Goal: Transaction & Acquisition: Purchase product/service

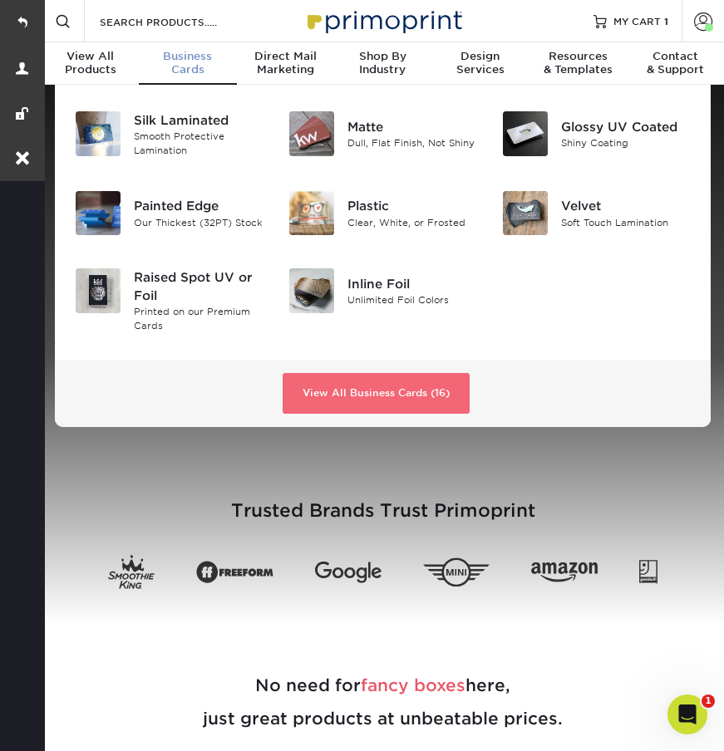
click at [380, 390] on link "View All Business Cards (16)" at bounding box center [375, 394] width 187 height 42
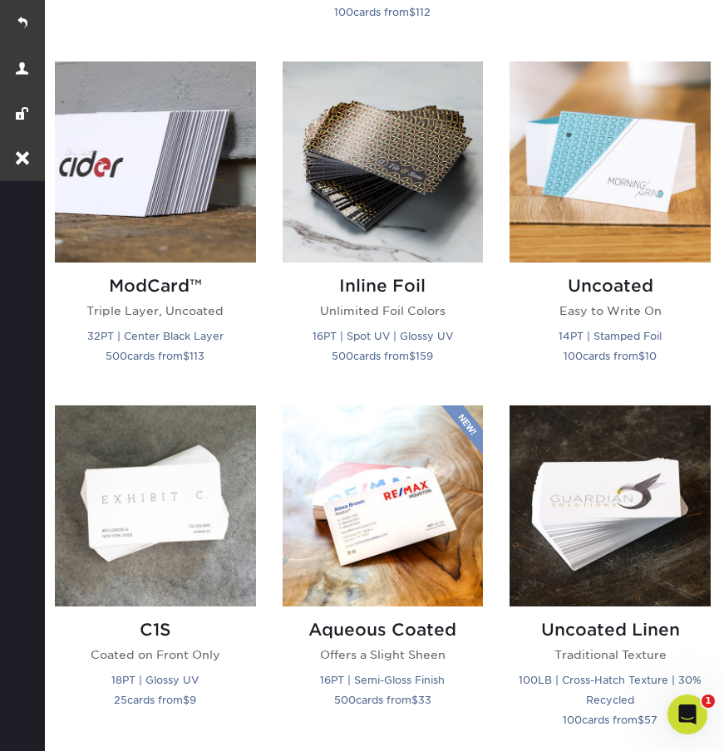
scroll to position [1533, 0]
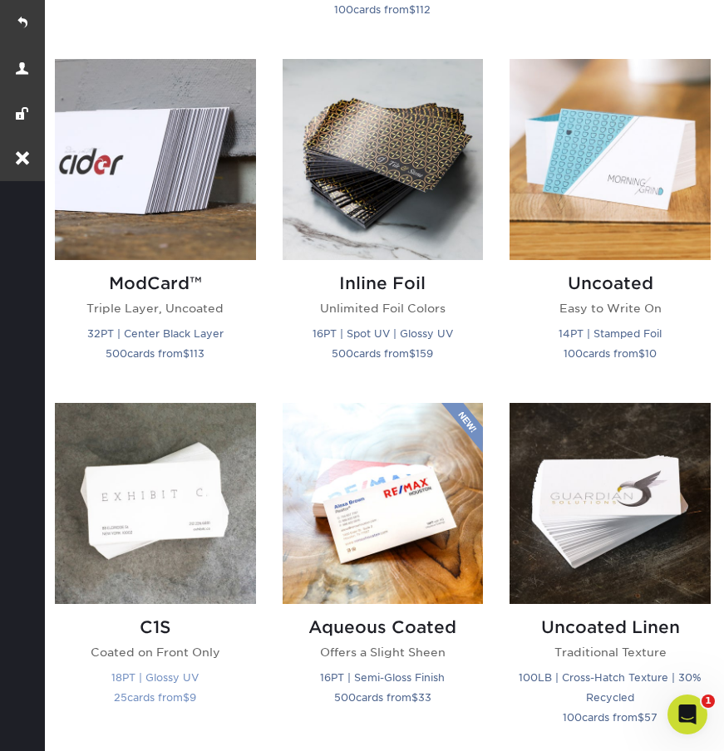
click at [169, 644] on p "Coated on Front Only" at bounding box center [155, 652] width 201 height 17
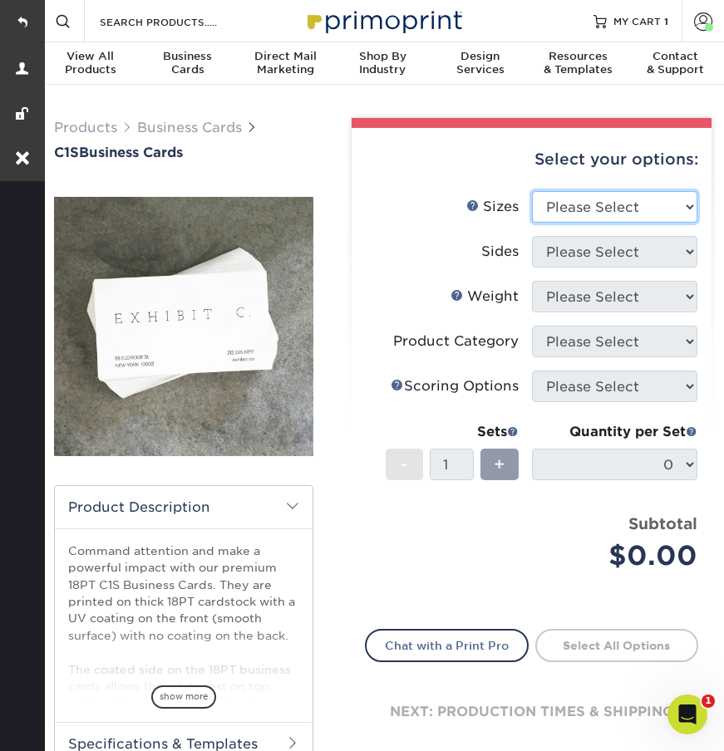
select select "2.00x3.50"
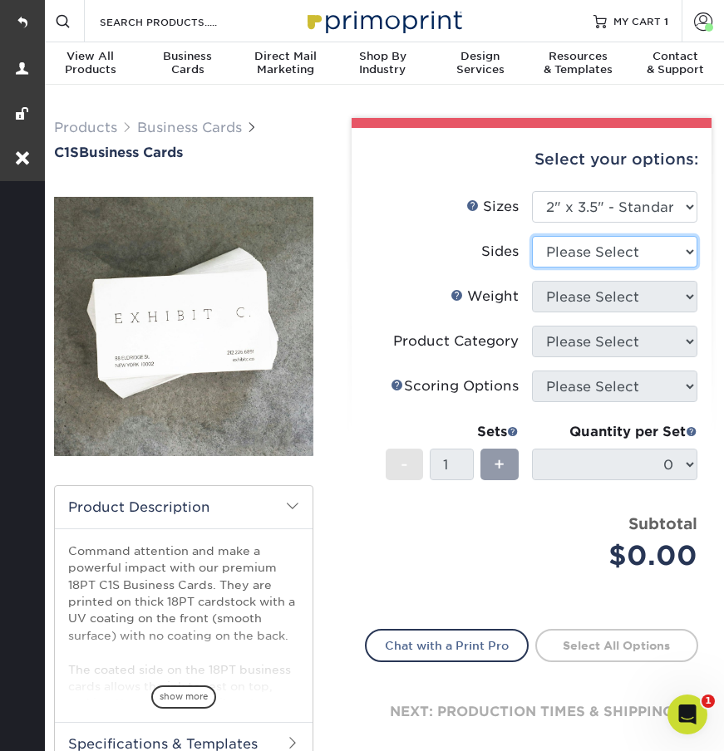
select select "13abbda7-1d64-4f25-8bb2-c179b224825d"
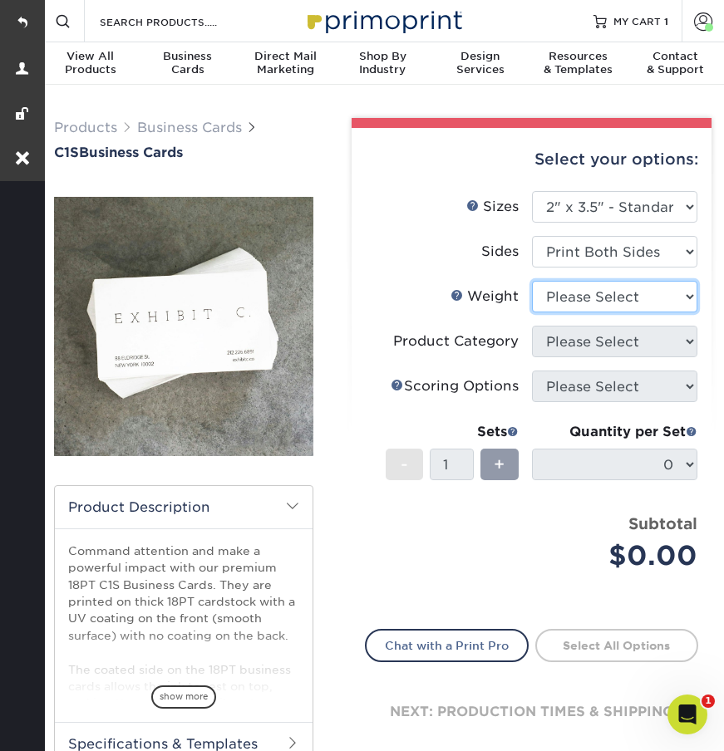
select select "18PTC1S"
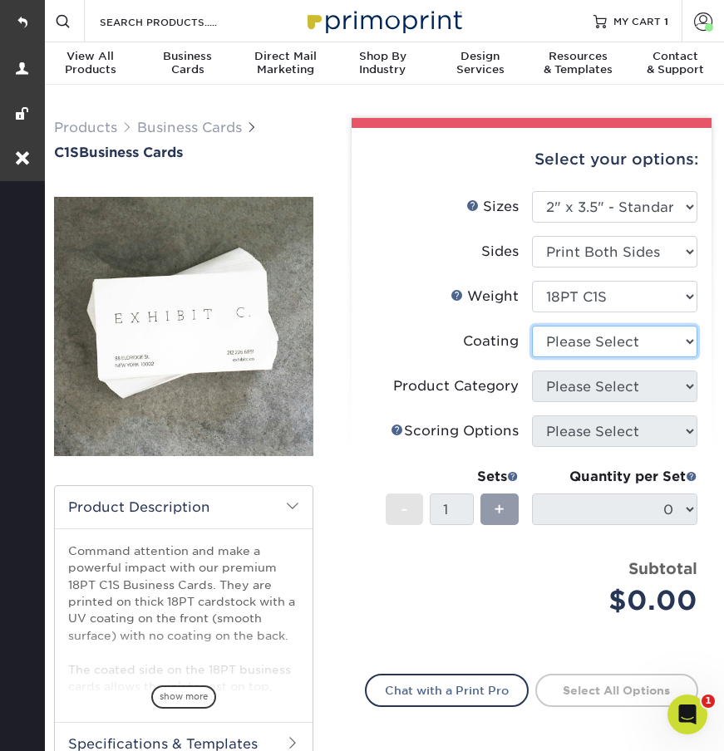
select select "1e8116af-acfc-44b1-83dc-8181aa338834"
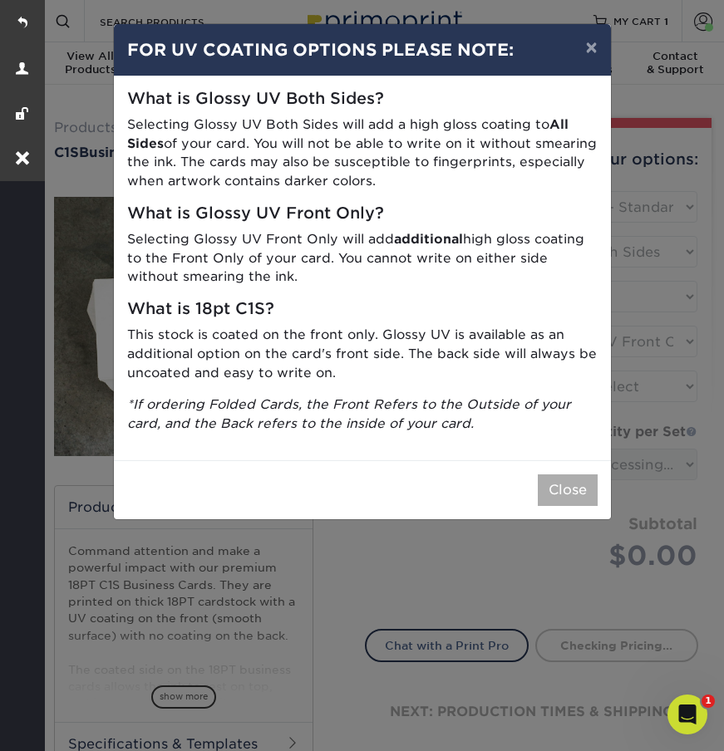
click at [572, 480] on button "Close" at bounding box center [567, 490] width 60 height 32
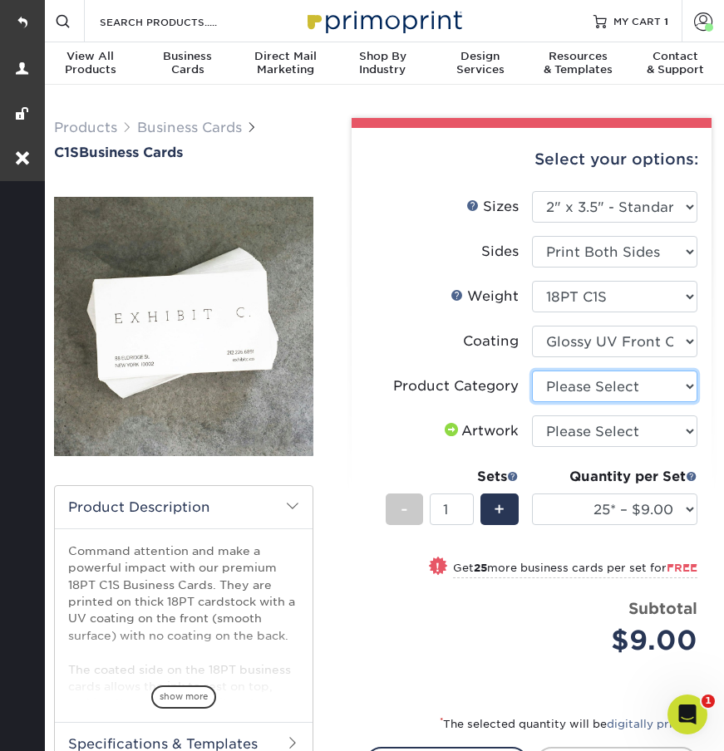
select select "3b5148f1-0588-4f88-a218-97bcfdce65c1"
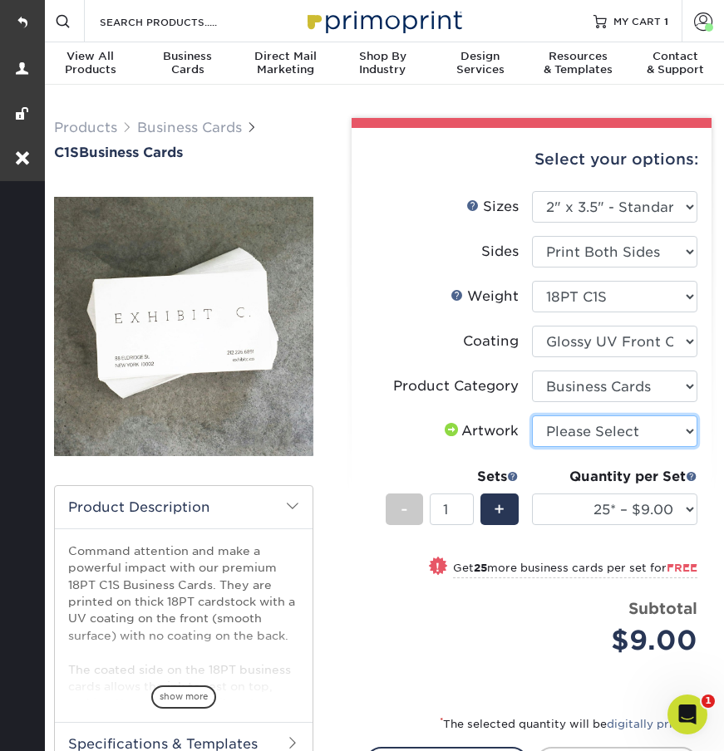
select select "upload"
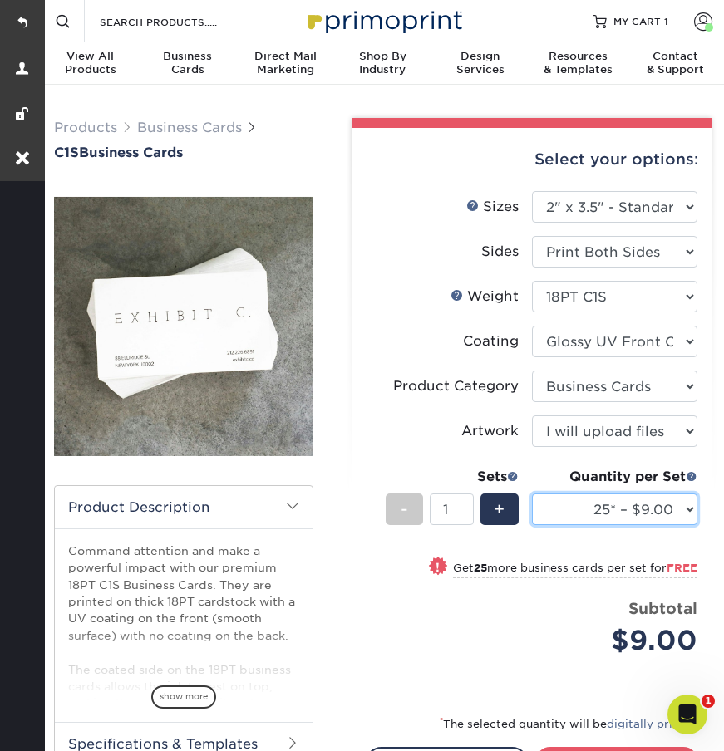
select select "500 – $39.00"
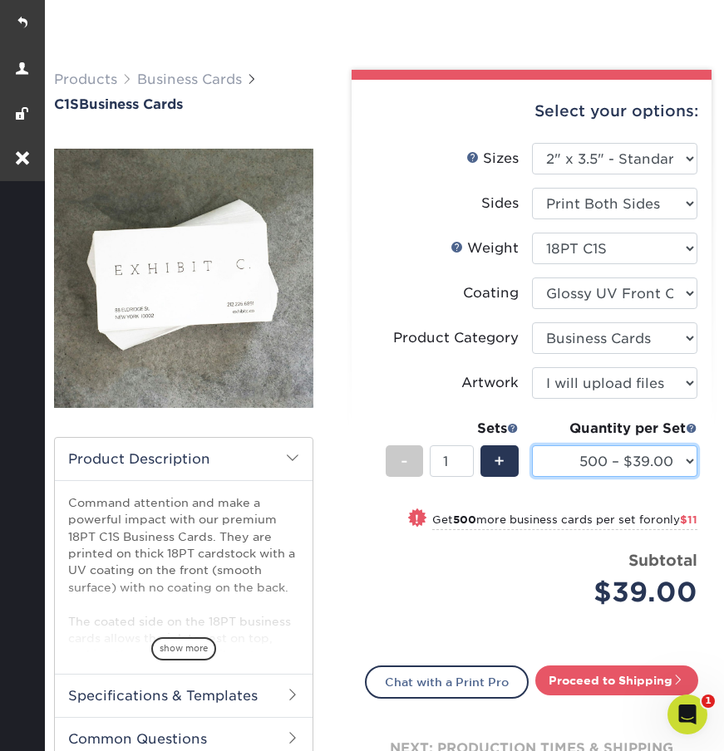
scroll to position [302, 0]
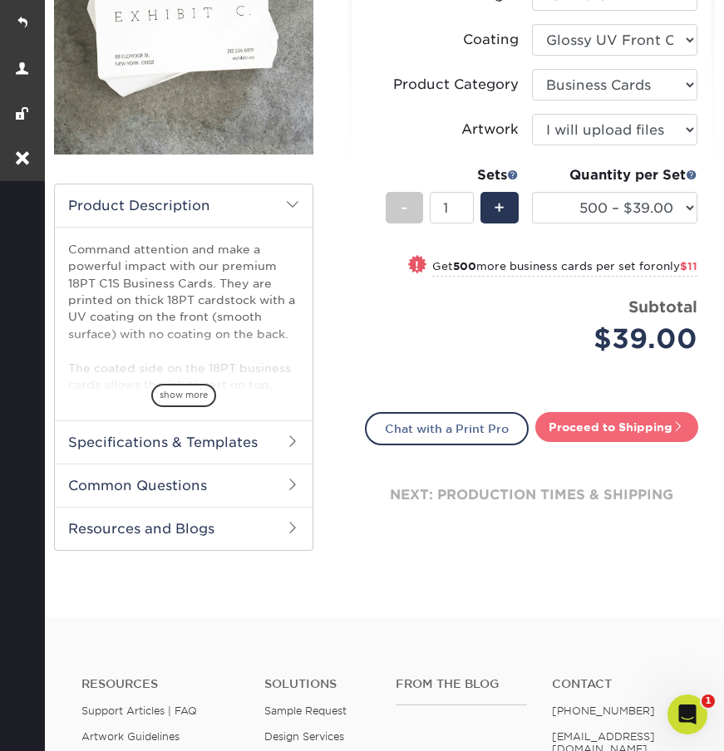
click at [590, 429] on link "Proceed to Shipping" at bounding box center [616, 427] width 163 height 30
type input "Set 1"
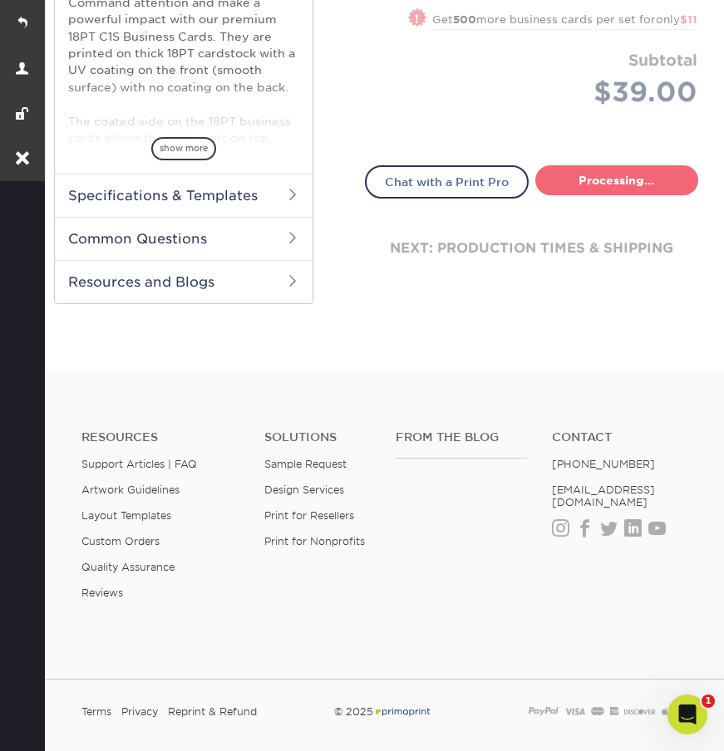
select select "b7d27a41-928b-4f14-a22e-5e83f26573c7"
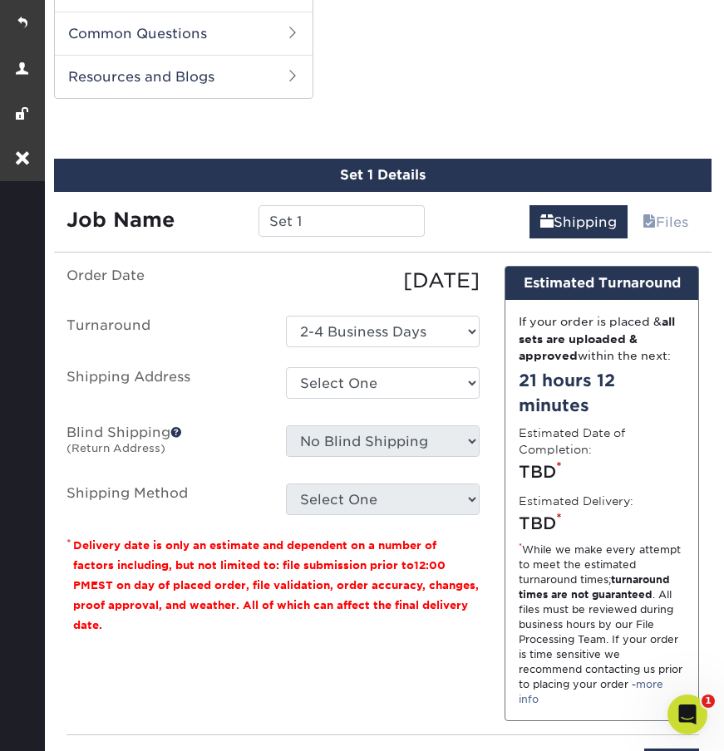
scroll to position [770, 0]
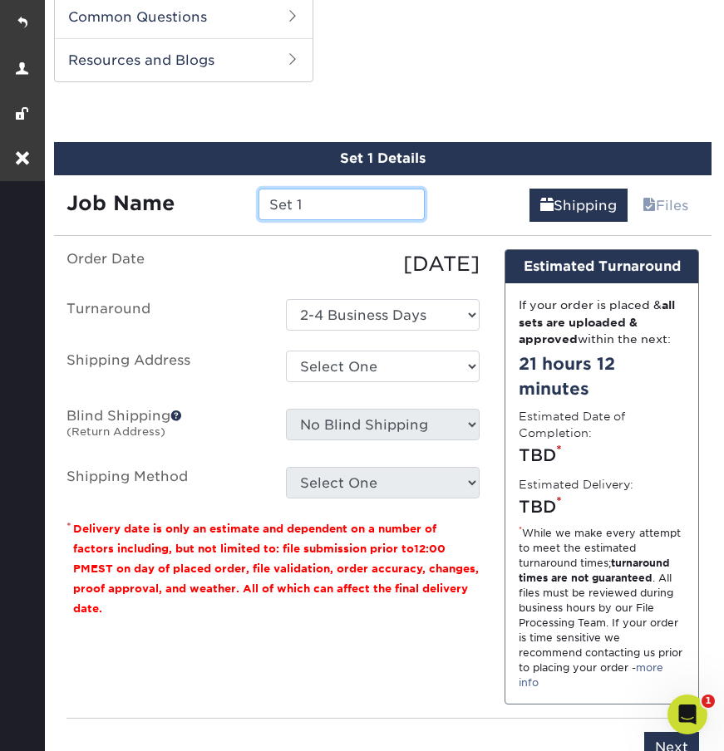
drag, startPoint x: 339, startPoint y: 195, endPoint x: 237, endPoint y: 200, distance: 102.3
click at [237, 200] on div "Job Name Set 1" at bounding box center [245, 205] width 383 height 32
drag, startPoint x: 317, startPoint y: 201, endPoint x: 263, endPoint y: 201, distance: 54.0
click at [263, 201] on input "Set 1" at bounding box center [341, 205] width 167 height 32
paste input "Ginny Meng"
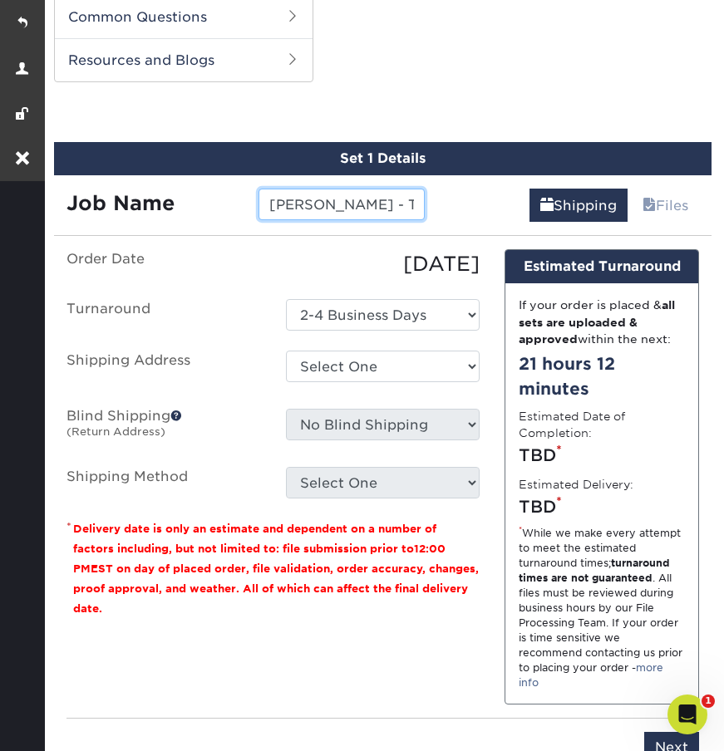
type input "Ginny Meng - Typesetting"
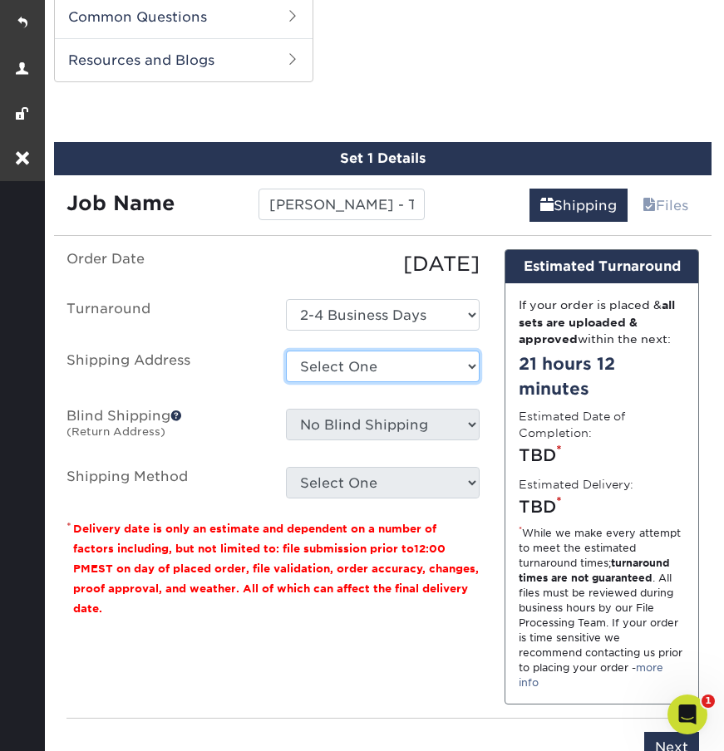
select select "215044"
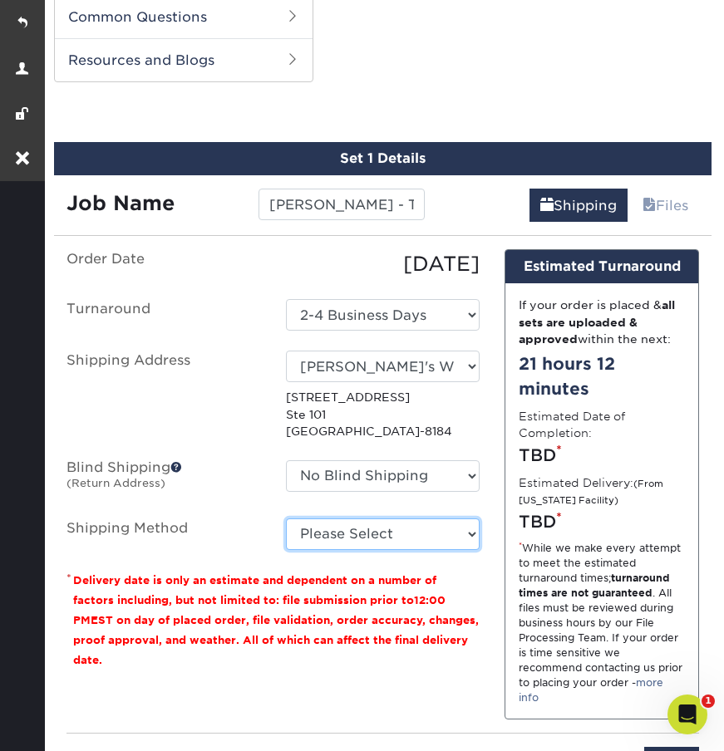
select select "03"
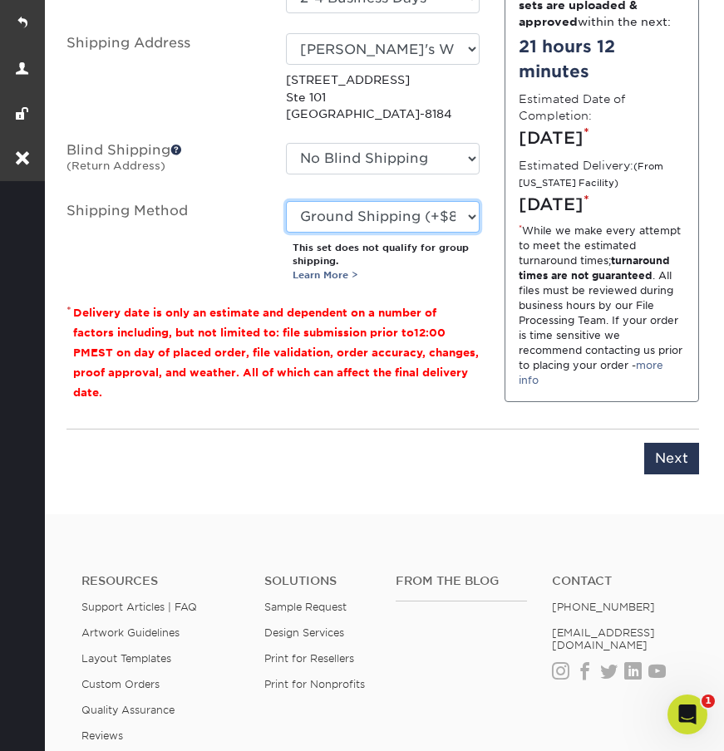
scroll to position [1116, 0]
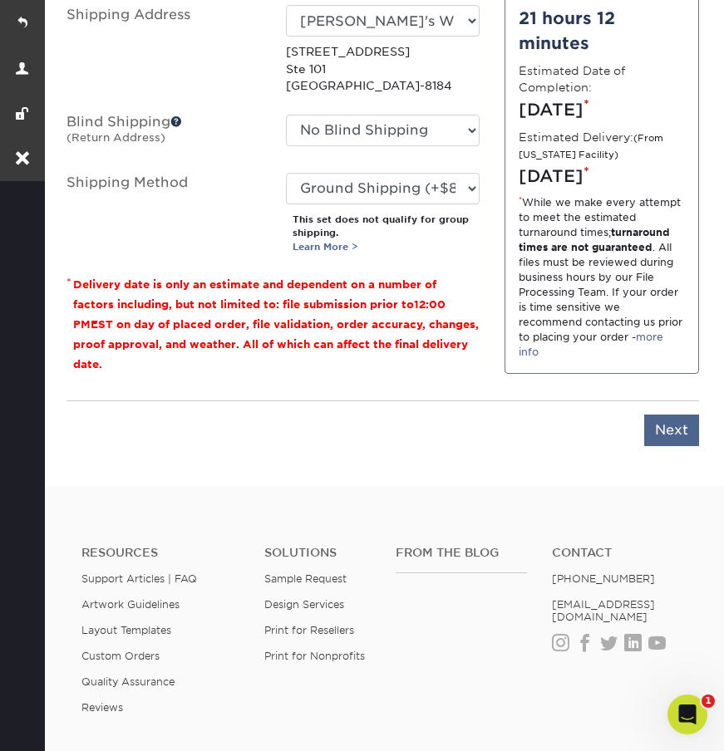
click at [685, 425] on input "Next" at bounding box center [671, 431] width 55 height 32
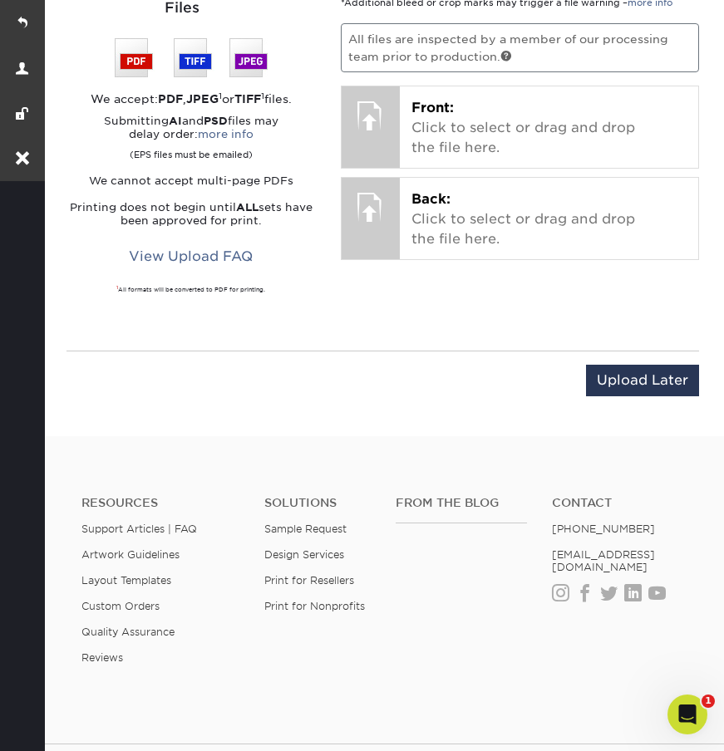
scroll to position [1043, 0]
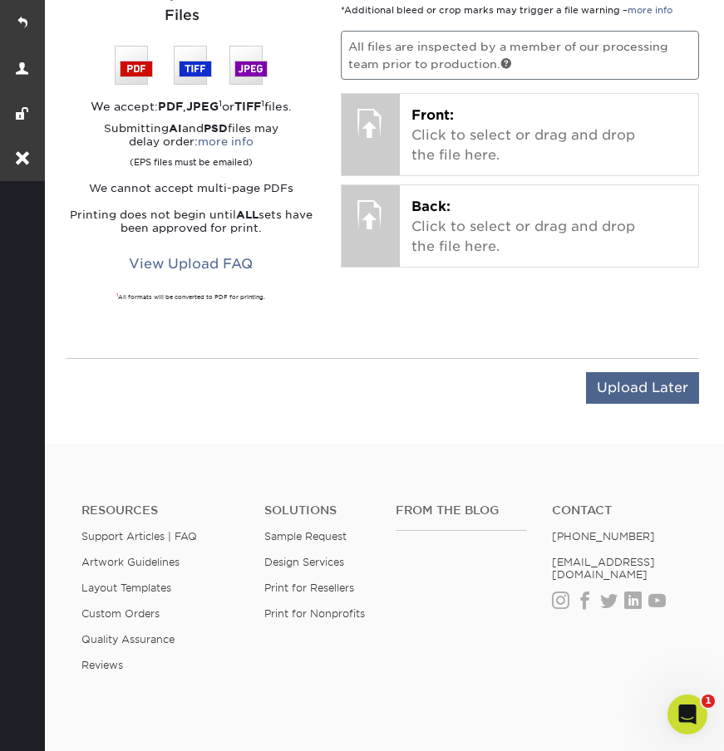
click at [613, 372] on input "Upload Later" at bounding box center [642, 388] width 113 height 32
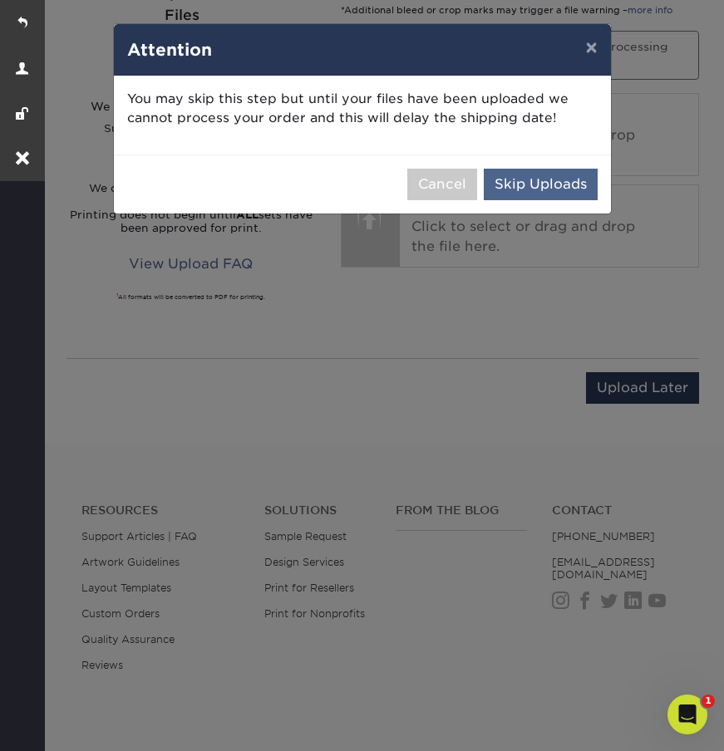
click at [533, 187] on button "Skip Uploads" at bounding box center [540, 185] width 114 height 32
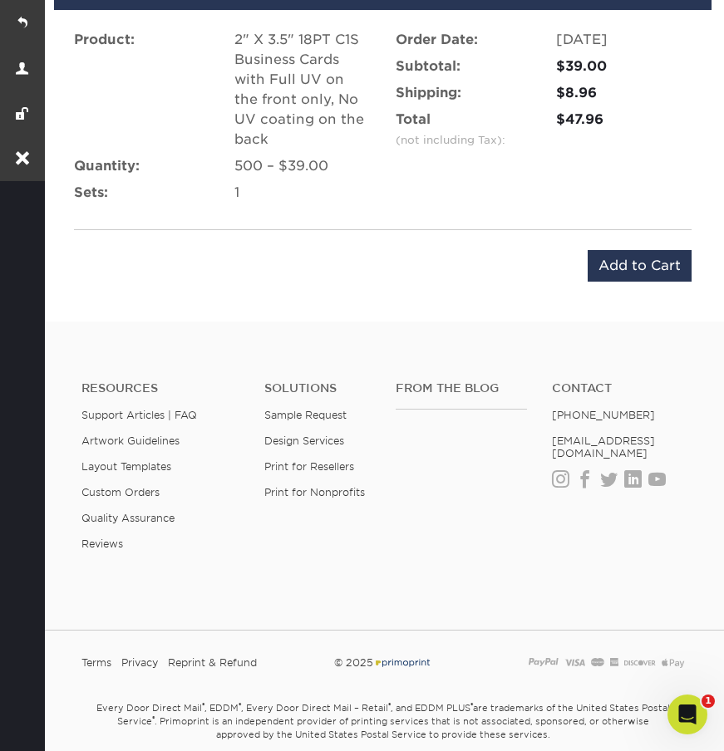
click at [617, 246] on div "Product: 2" X 3.5" 18PT C1S Business Cards with Full UV on the front only, No U…" at bounding box center [382, 156] width 657 height 292
click at [612, 264] on input "Add to Cart" at bounding box center [639, 266] width 104 height 32
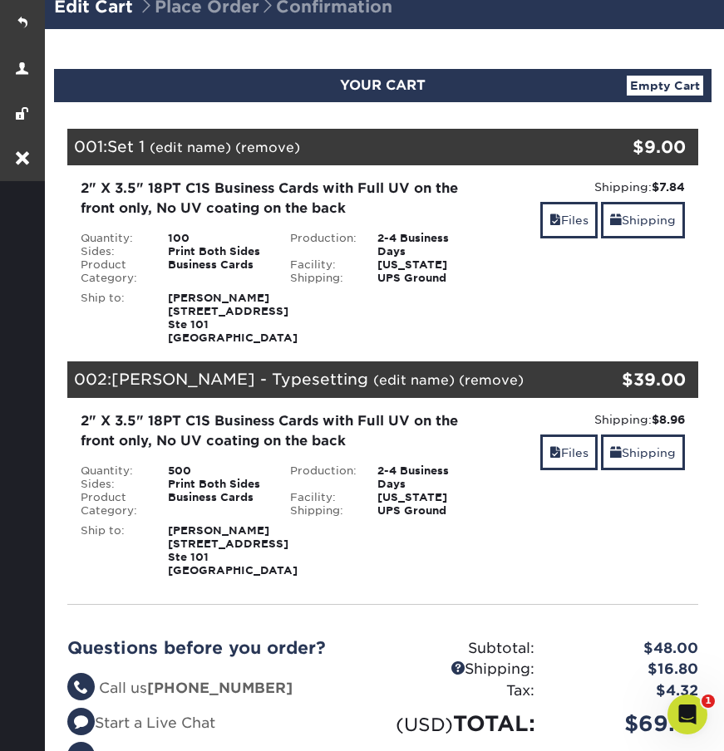
scroll to position [135, 0]
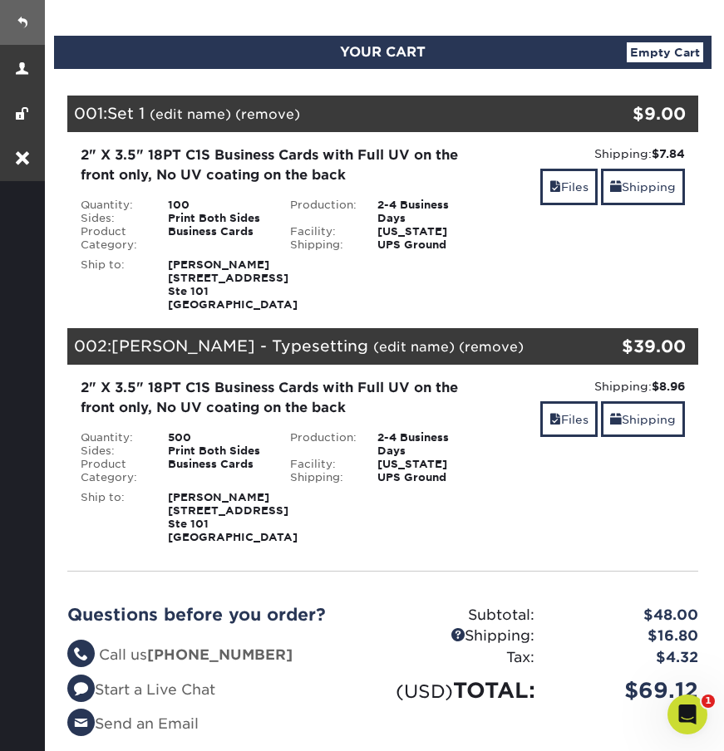
click at [19, 19] on link at bounding box center [22, 22] width 45 height 45
